Goal: Navigation & Orientation: Find specific page/section

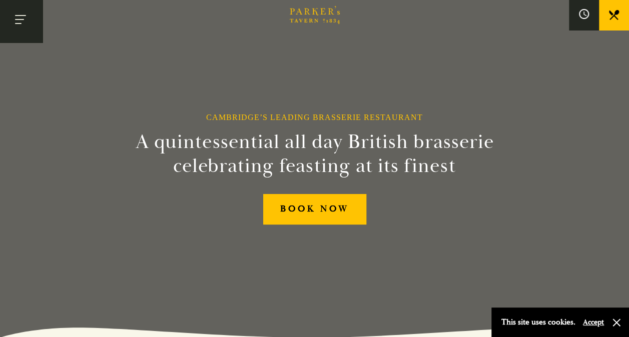
click at [26, 21] on button "Toggle navigation" at bounding box center [21, 21] width 43 height 43
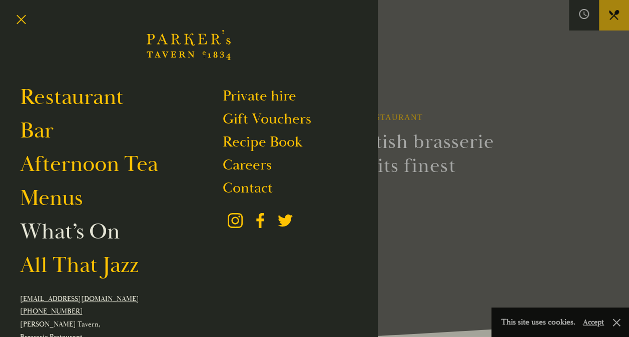
click at [84, 226] on link "What’s On" at bounding box center [70, 232] width 100 height 28
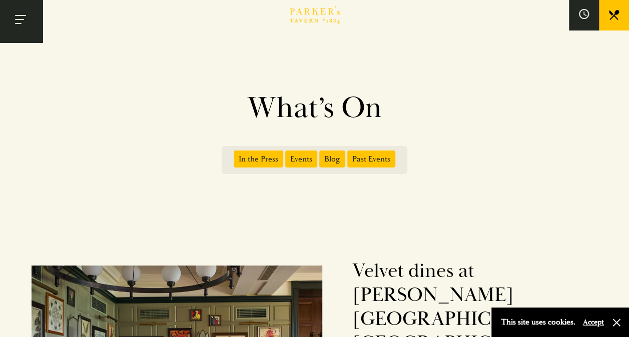
click at [24, 24] on button "Toggle navigation" at bounding box center [21, 21] width 43 height 43
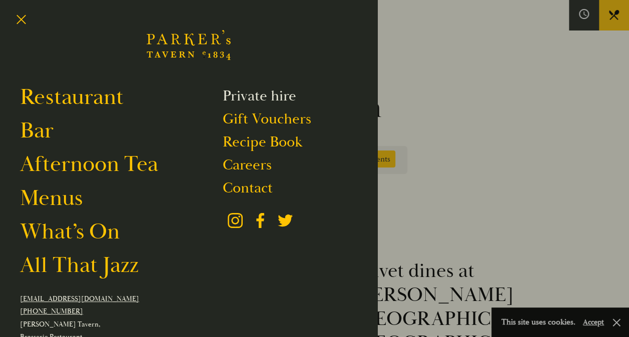
click at [279, 96] on link "Private hire" at bounding box center [260, 96] width 74 height 19
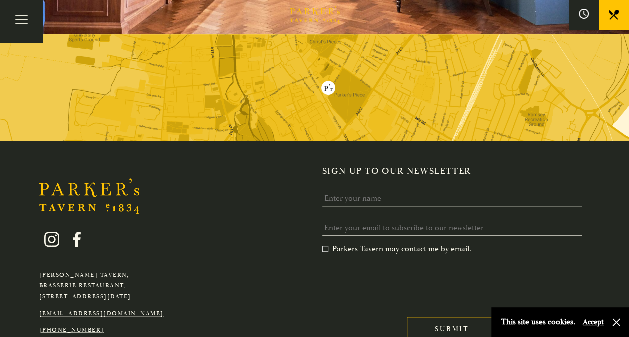
scroll to position [2276, 0]
